Goal: Task Accomplishment & Management: Use online tool/utility

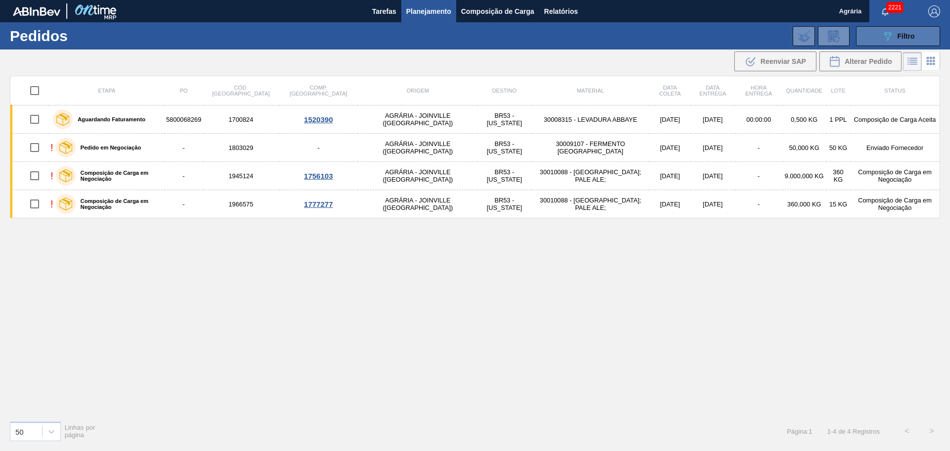
click at [917, 36] on button "089F7B8B-B2A5-4AFE-B5C0-19BA573D28AC Filtro" at bounding box center [898, 36] width 84 height 20
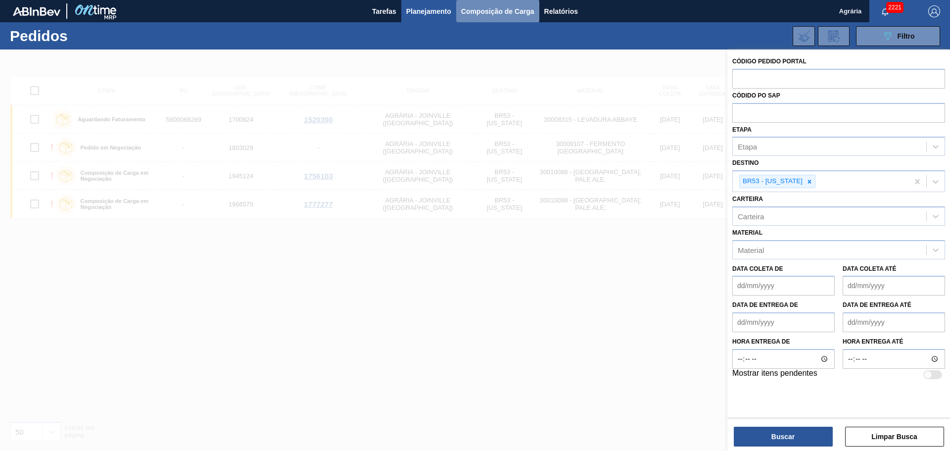
click at [511, 11] on span "Composição de Carga" at bounding box center [497, 11] width 73 height 12
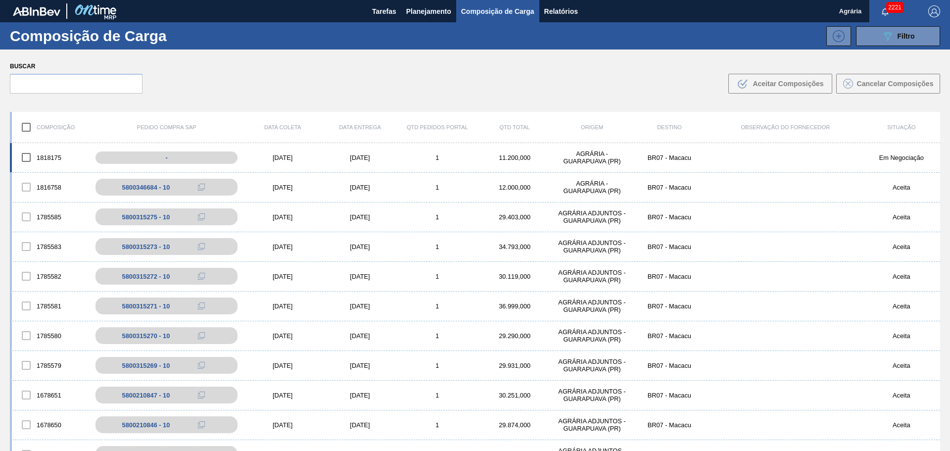
click at [659, 160] on div "BR07 - Macacu" at bounding box center [669, 157] width 77 height 7
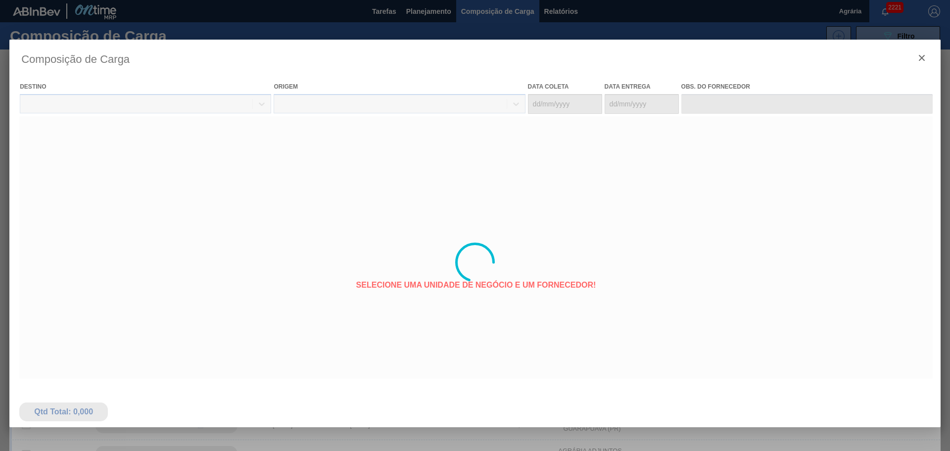
type coleta "[DATE]"
type entrega "[DATE]"
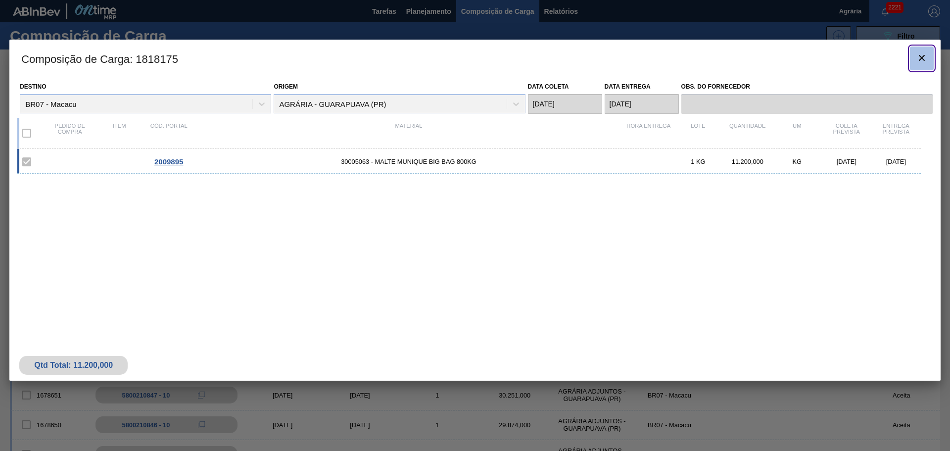
click at [925, 56] on icon "botão de ícone" at bounding box center [922, 58] width 12 height 12
